Goal: Find specific page/section: Find specific page/section

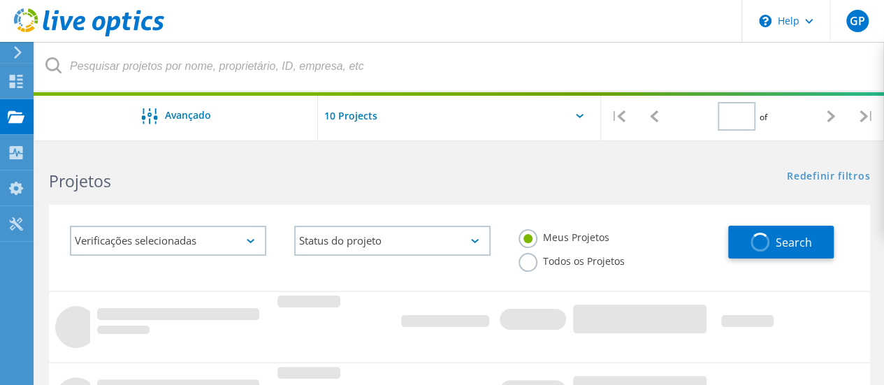
type input "1"
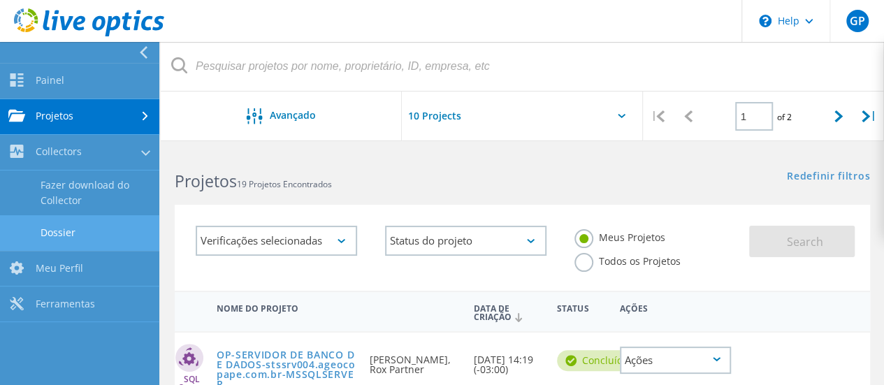
click at [457, 222] on div "Status do projeto Em andamento Concluído Publicado em Anônimo Arquivado [PERSON…" at bounding box center [465, 241] width 189 height 58
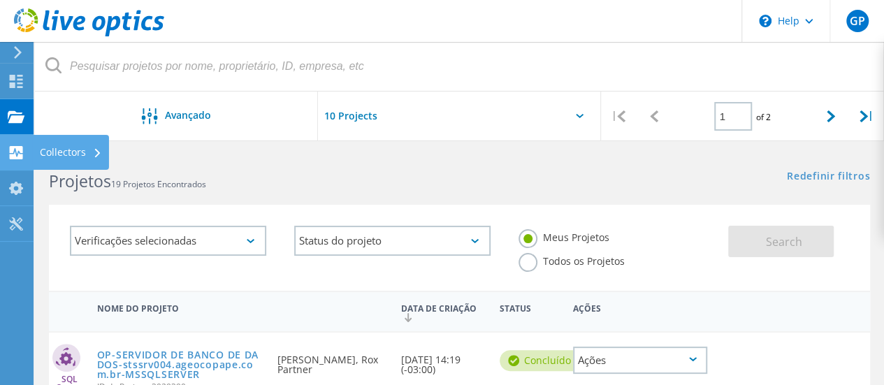
click at [20, 148] on use at bounding box center [16, 152] width 13 height 13
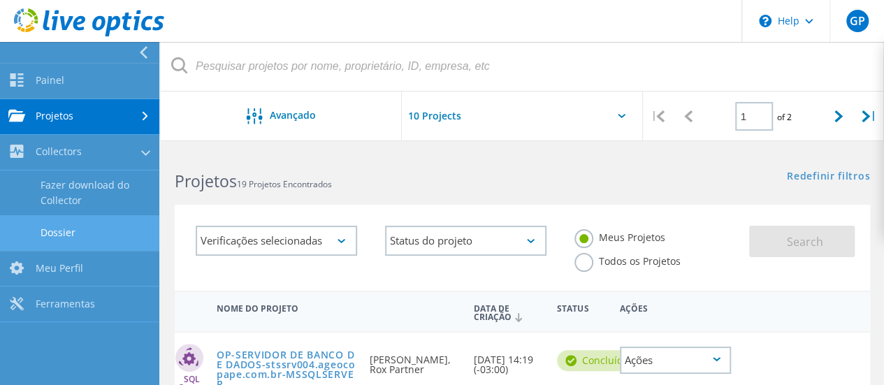
click at [45, 234] on link "Dossier" at bounding box center [79, 233] width 159 height 36
